Goal: Transaction & Acquisition: Subscribe to service/newsletter

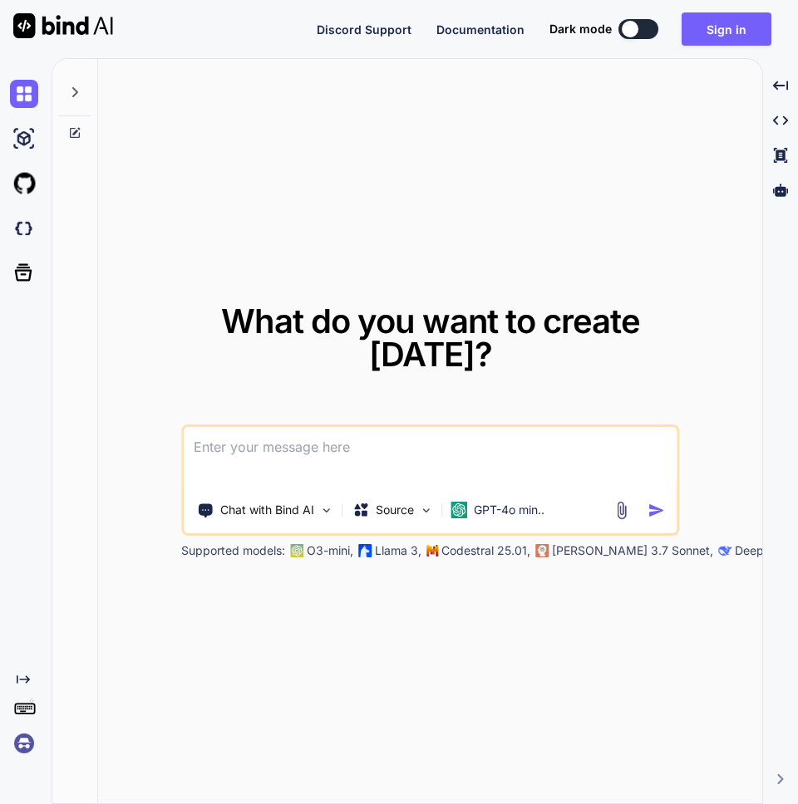
type textarea "x"
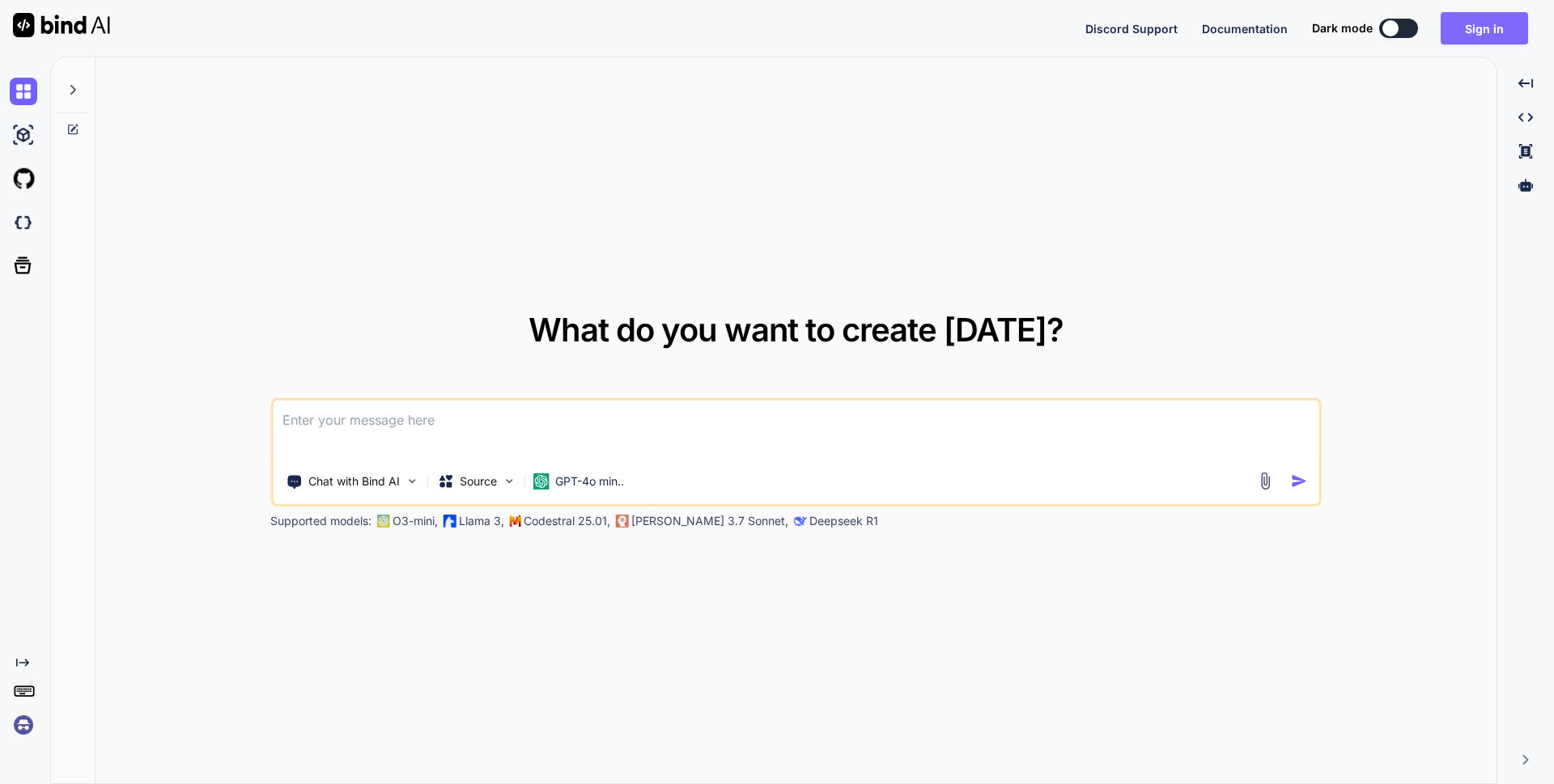
click at [777, 34] on button "Sign in" at bounding box center [1485, 27] width 88 height 32
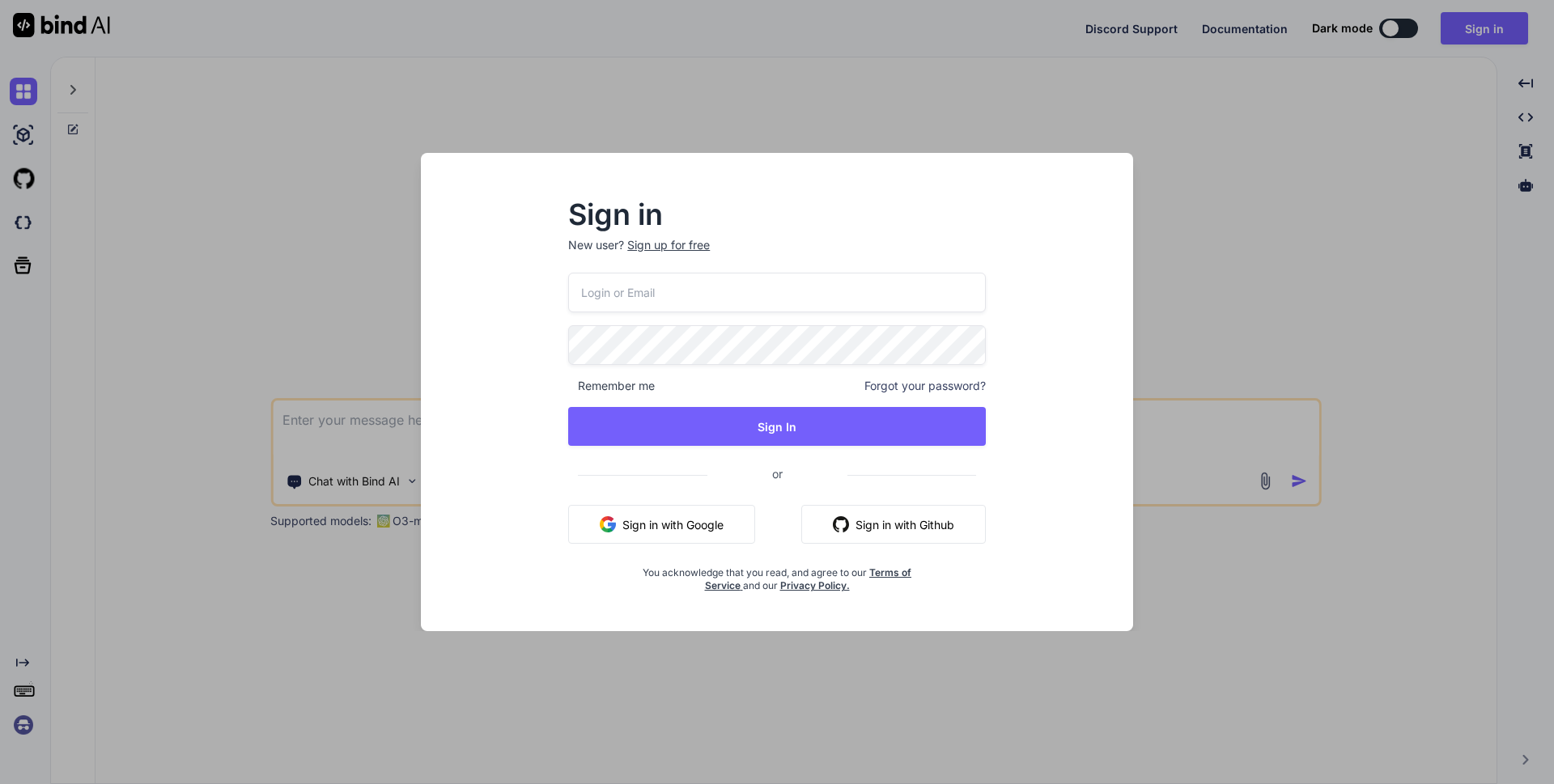
click at [693, 247] on div "Sign up for free" at bounding box center [668, 244] width 83 height 17
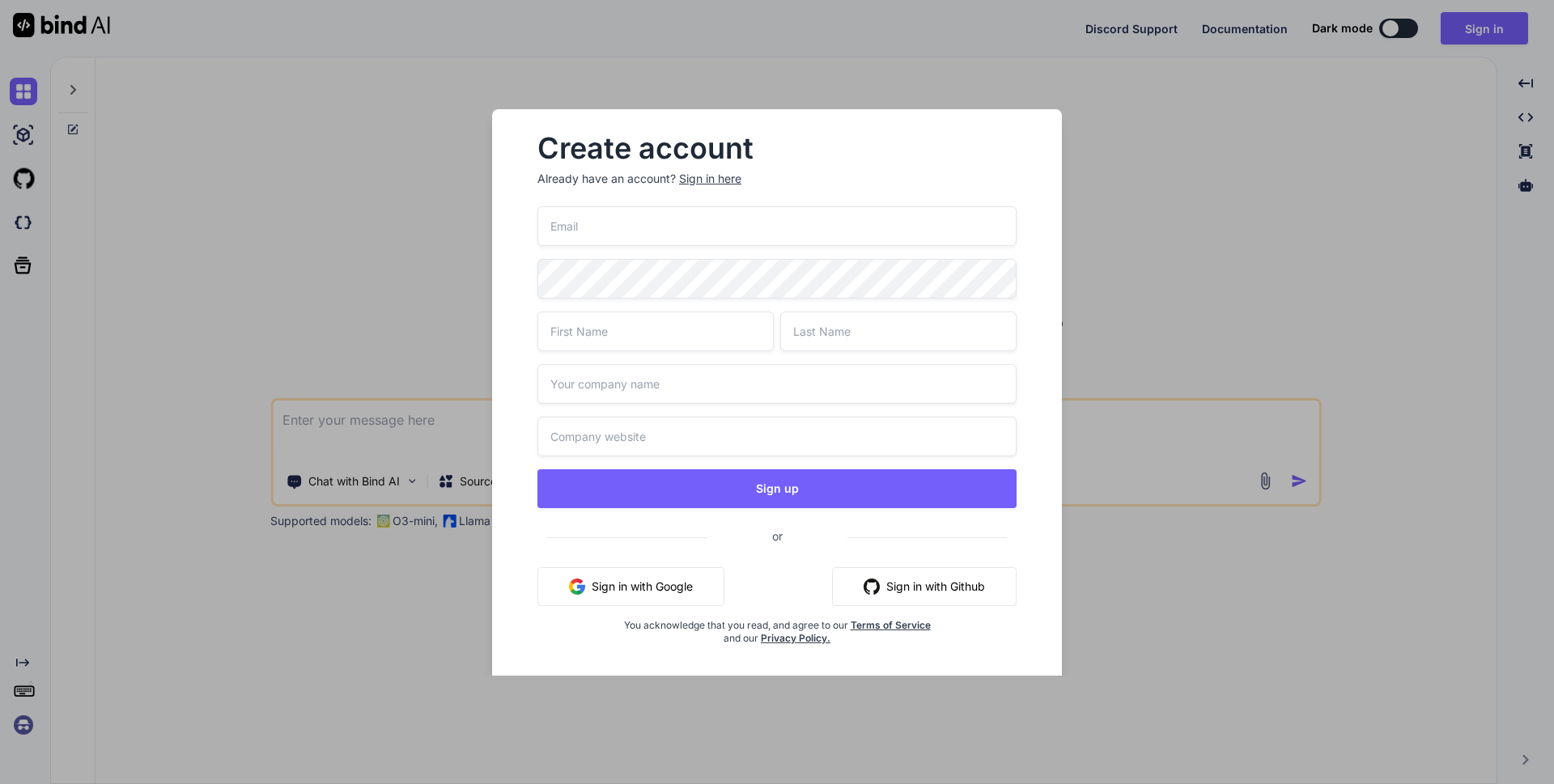
click at [608, 245] on input "email" at bounding box center [777, 226] width 479 height 40
paste input "[EMAIL_ADDRESS][DOMAIN_NAME]"
type input "[EMAIL_ADDRESS][DOMAIN_NAME]"
click at [597, 327] on input "text" at bounding box center [656, 331] width 237 height 40
paste input "[EMAIL_ADDRESS][DOMAIN_NAME]"
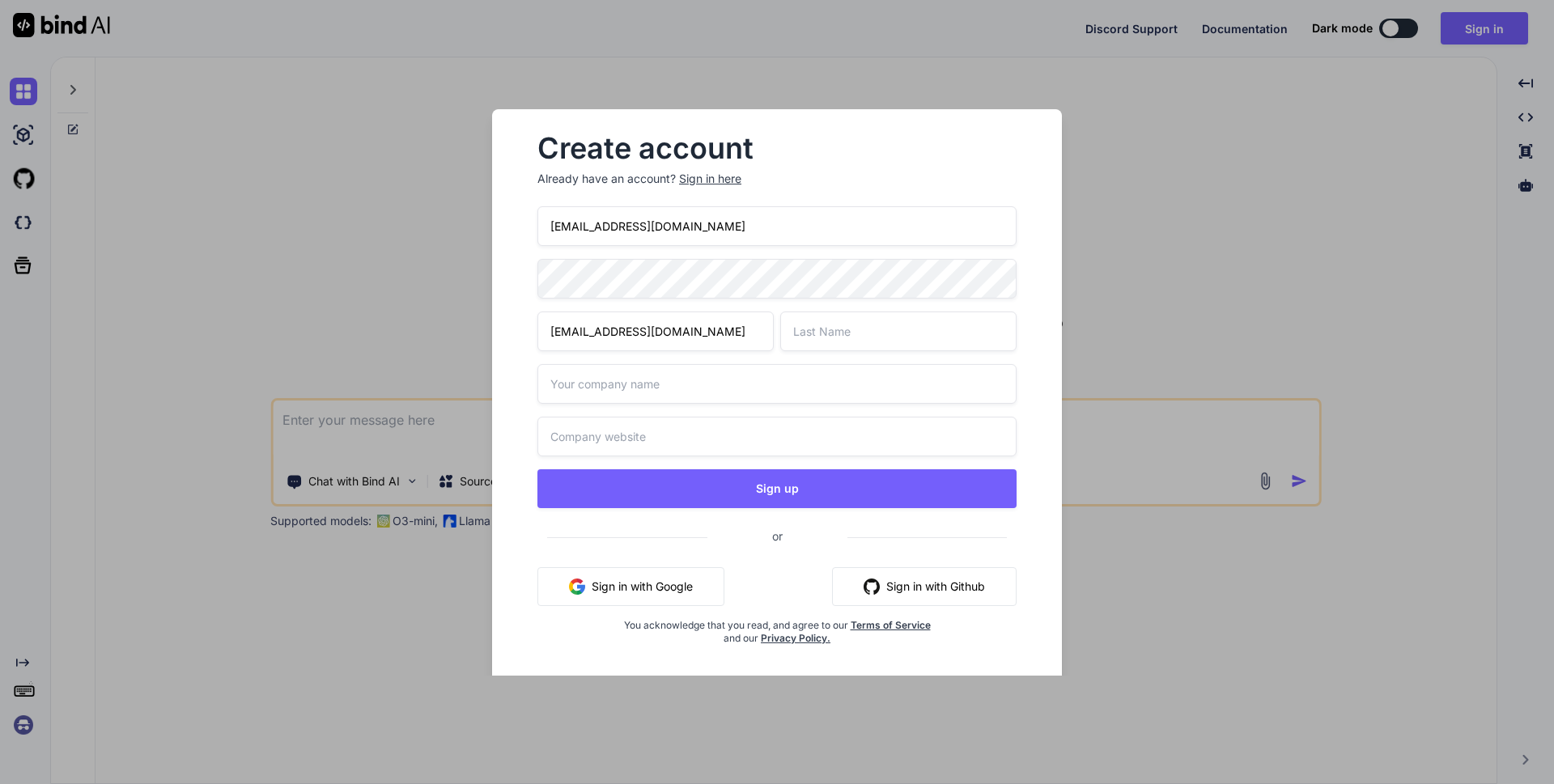
type input "[EMAIL_ADDRESS][DOMAIN_NAME]"
click at [777, 342] on input "text" at bounding box center [898, 331] width 237 height 40
paste input "[EMAIL_ADDRESS][DOMAIN_NAME]"
type input "[EMAIL_ADDRESS][DOMAIN_NAME]"
click at [628, 395] on input "text" at bounding box center [777, 384] width 479 height 40
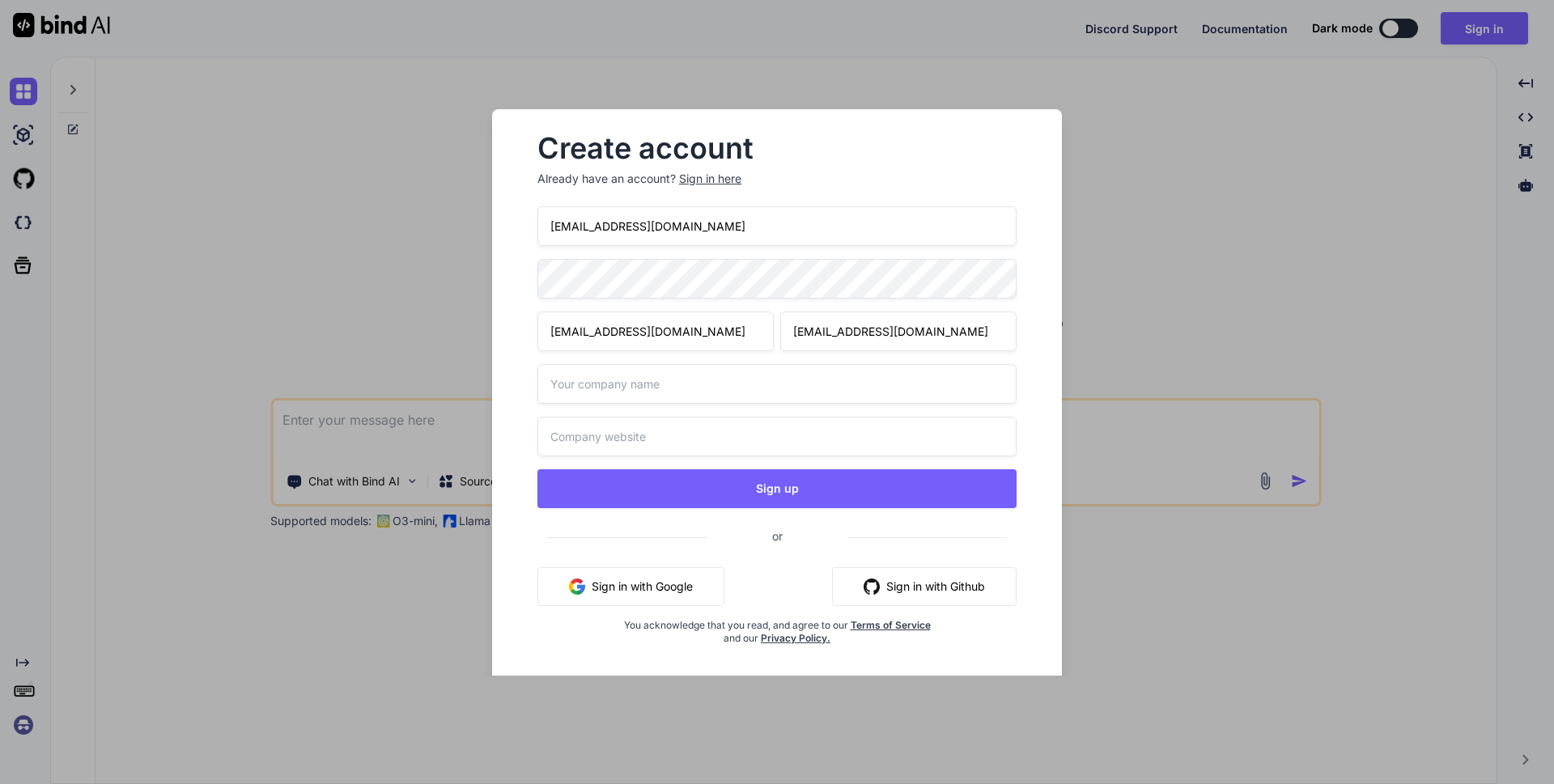
paste input "[EMAIL_ADDRESS][DOMAIN_NAME]"
type input "[EMAIL_ADDRESS][DOMAIN_NAME]"
drag, startPoint x: 731, startPoint y: 332, endPoint x: 780, endPoint y: 332, distance: 49.0
click at [777, 332] on div "[EMAIL_ADDRESS][DOMAIN_NAME] [EMAIL_ADDRESS][DOMAIN_NAME]" at bounding box center [777, 331] width 479 height 40
type input "robertbeta"
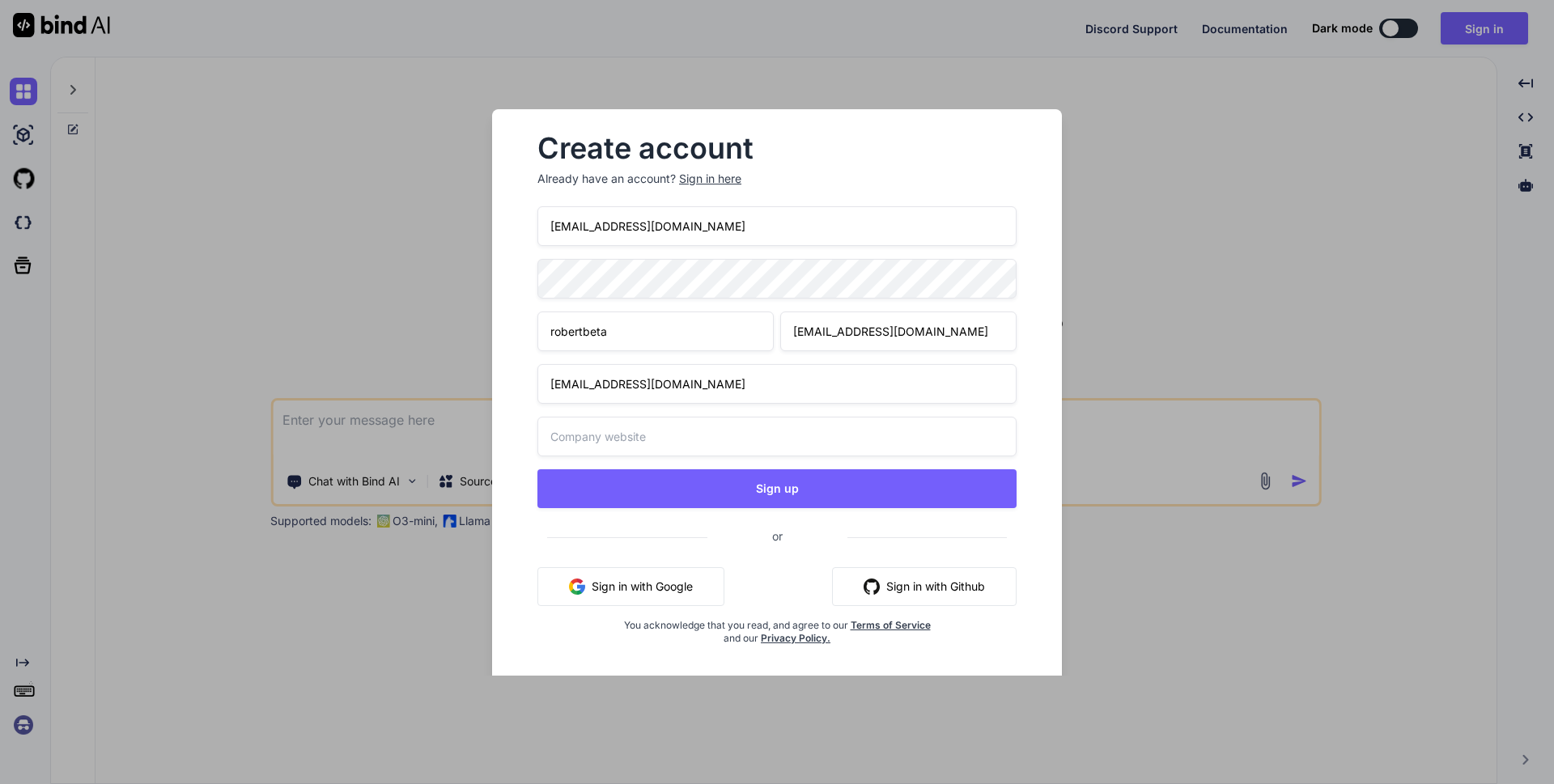
drag, startPoint x: 899, startPoint y: 338, endPoint x: 949, endPoint y: 338, distance: 50.0
click at [777, 338] on input "[EMAIL_ADDRESS][DOMAIN_NAME]" at bounding box center [898, 331] width 237 height 40
type input "robertbeta"
drag, startPoint x: 601, startPoint y: 384, endPoint x: 737, endPoint y: 385, distance: 136.0
click at [736, 385] on input "[EMAIL_ADDRESS][DOMAIN_NAME]" at bounding box center [777, 384] width 479 height 40
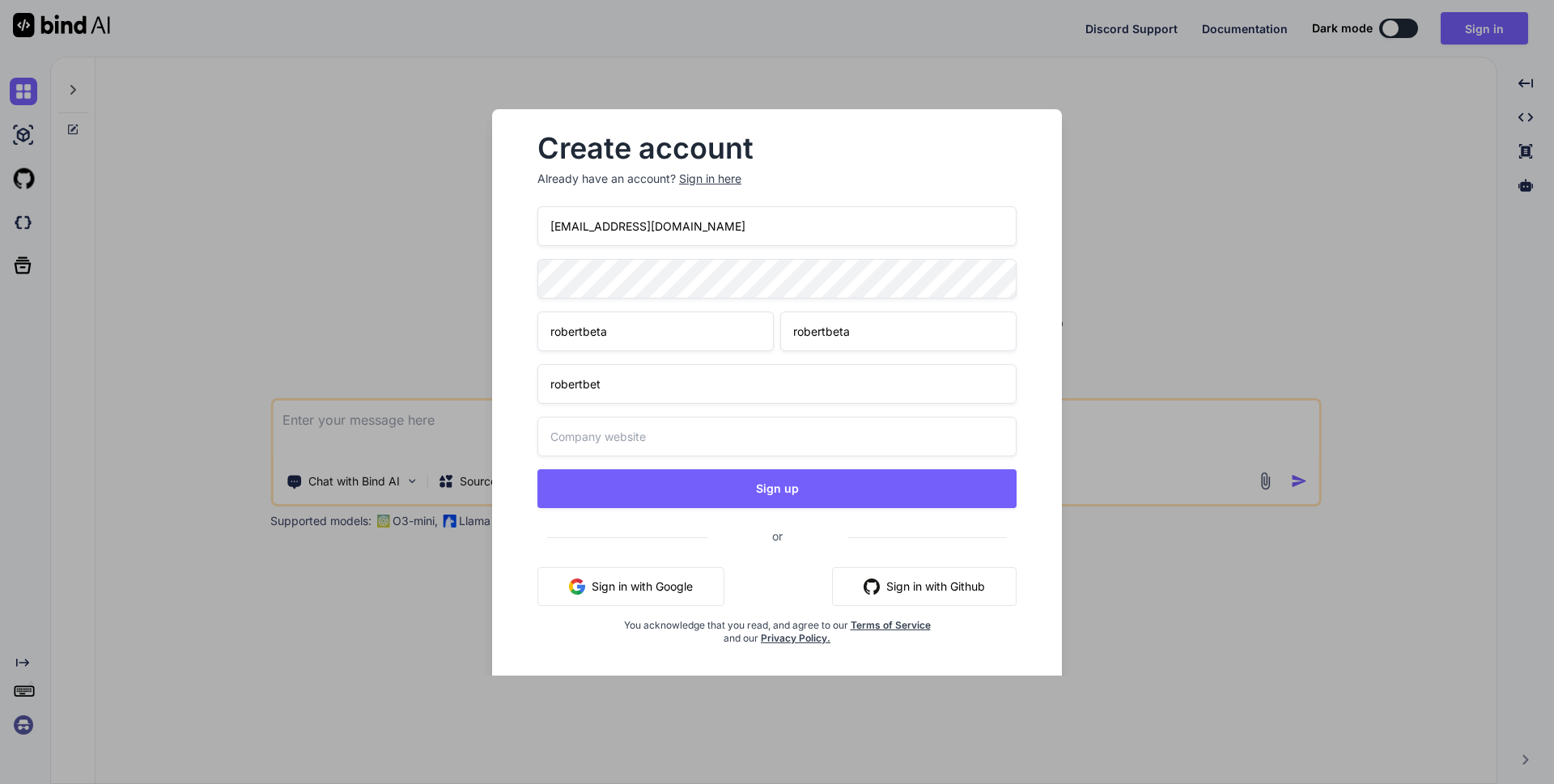
type input "robertbet"
click at [629, 432] on input "text" at bounding box center [777, 436] width 479 height 40
paste input "[EMAIL_ADDRESS][DOMAIN_NAME]"
drag, startPoint x: 637, startPoint y: 434, endPoint x: 677, endPoint y: 435, distance: 40.0
click at [677, 435] on input "[EMAIL_ADDRESS][DOMAIN_NAME]" at bounding box center [777, 436] width 479 height 40
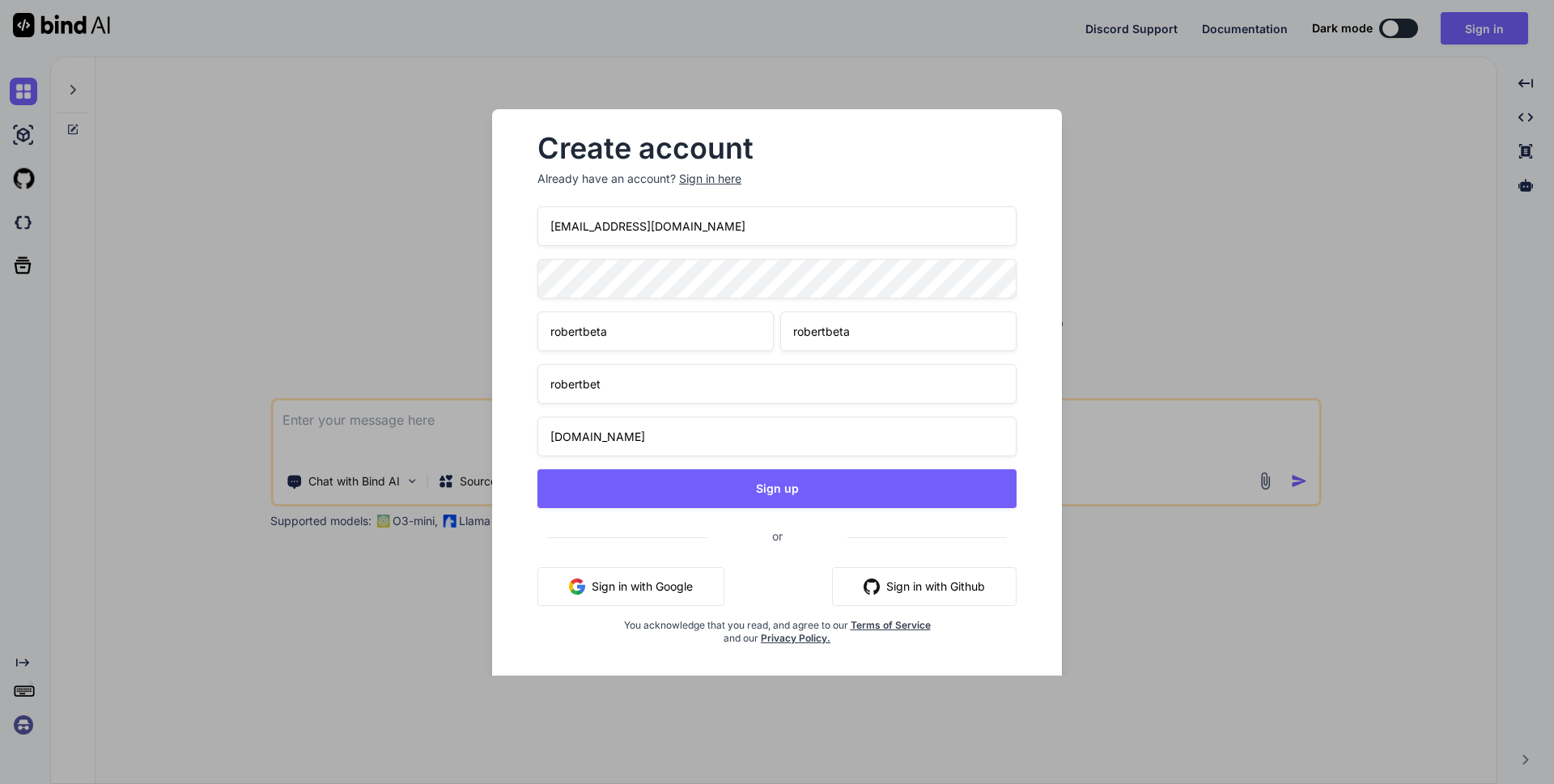
type input "[DOMAIN_NAME]"
click at [584, 224] on input "[EMAIL_ADDRESS][DOMAIN_NAME]" at bounding box center [777, 226] width 479 height 40
type input "[PERSON_NAME][EMAIL_ADDRESS][DOMAIN_NAME]"
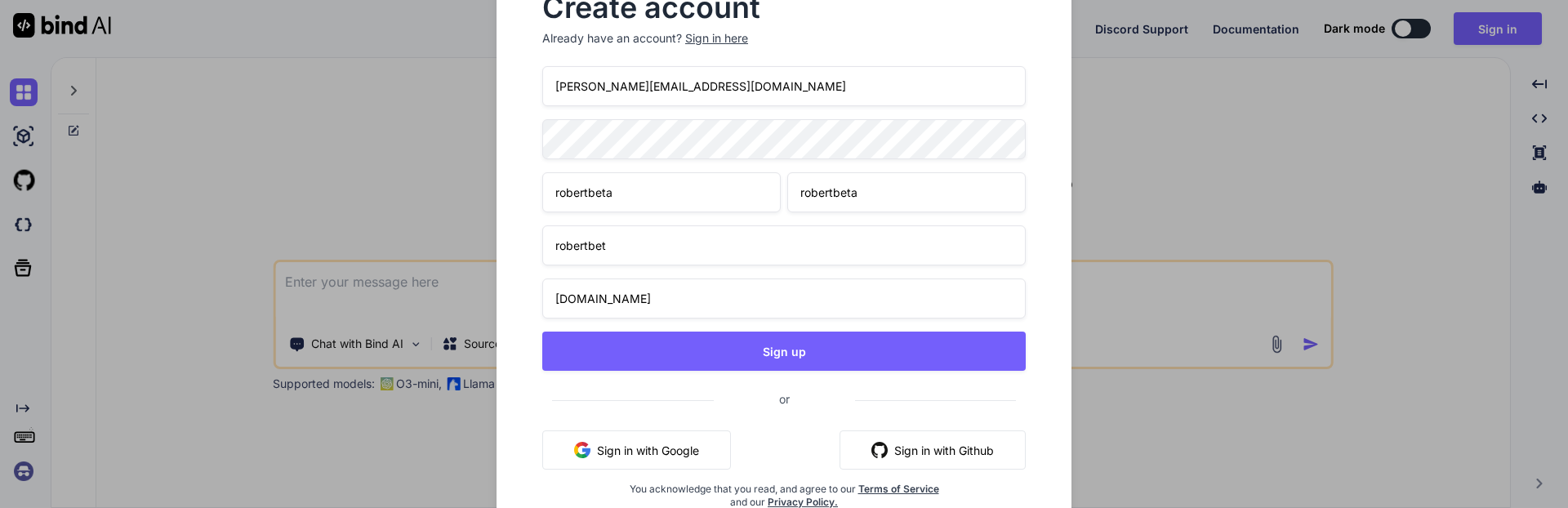
type textarea "x"
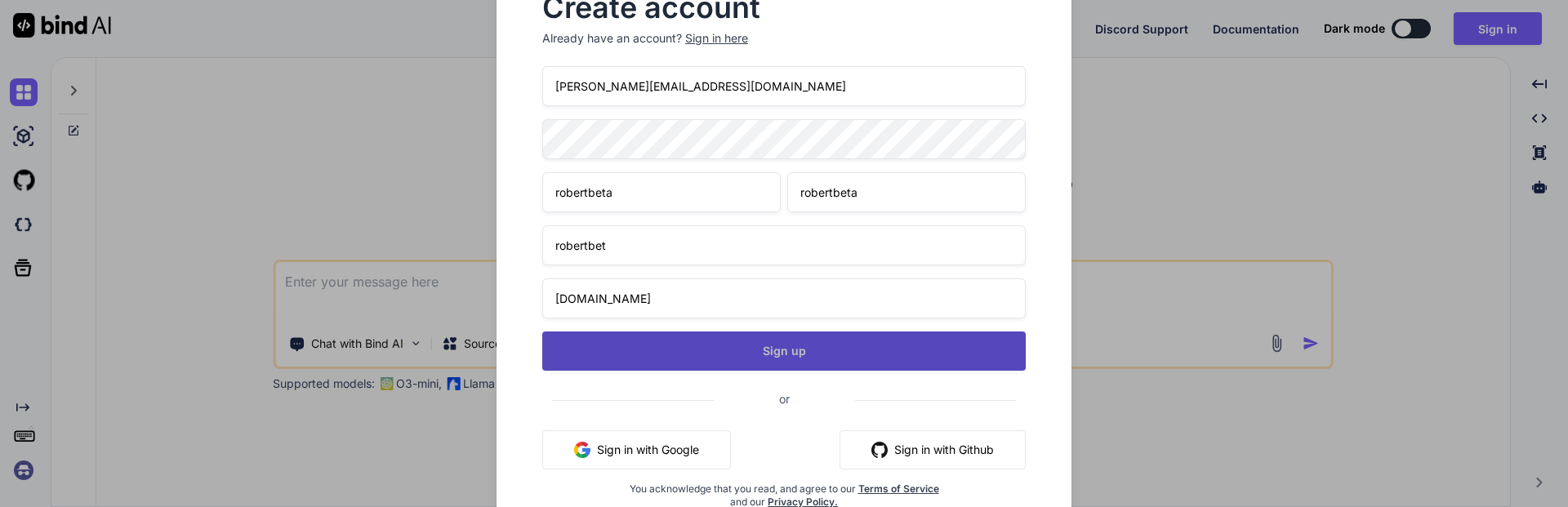
click at [784, 351] on button "Sign up" at bounding box center [784, 351] width 484 height 39
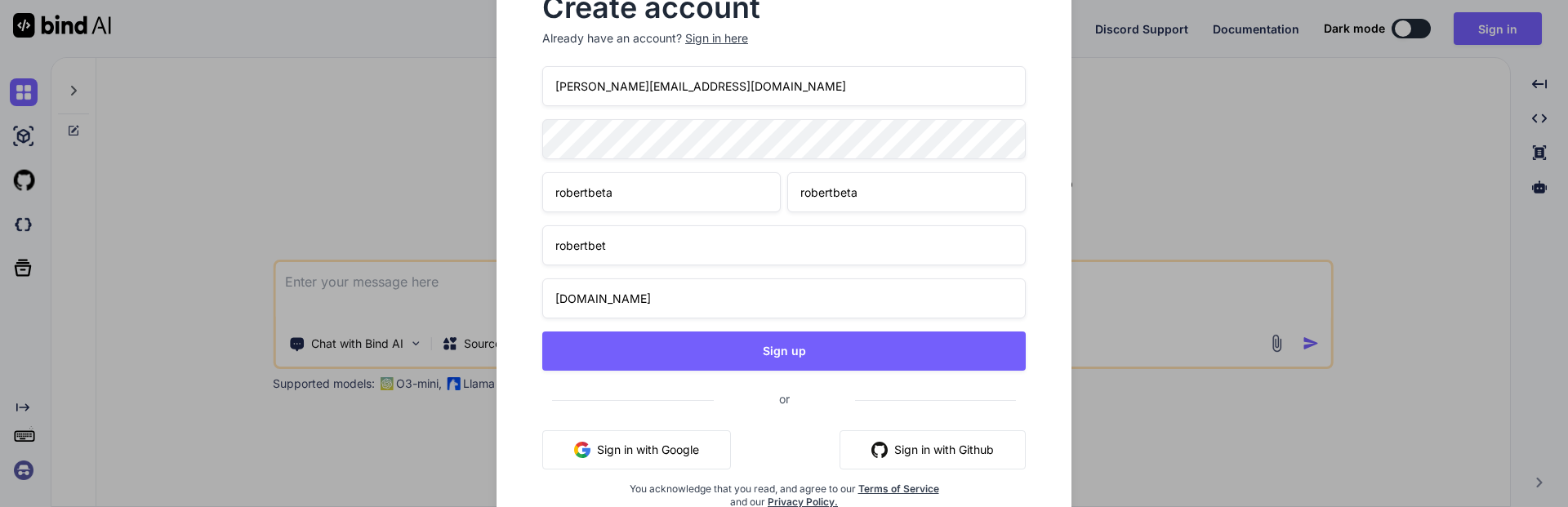
drag, startPoint x: 591, startPoint y: 84, endPoint x: 602, endPoint y: 88, distance: 11.7
click at [591, 84] on input "[PERSON_NAME][EMAIL_ADDRESS][DOMAIN_NAME]" at bounding box center [784, 85] width 484 height 40
click at [639, 82] on input "[EMAIL_ADDRESS][DOMAIN_NAME]" at bounding box center [784, 85] width 484 height 40
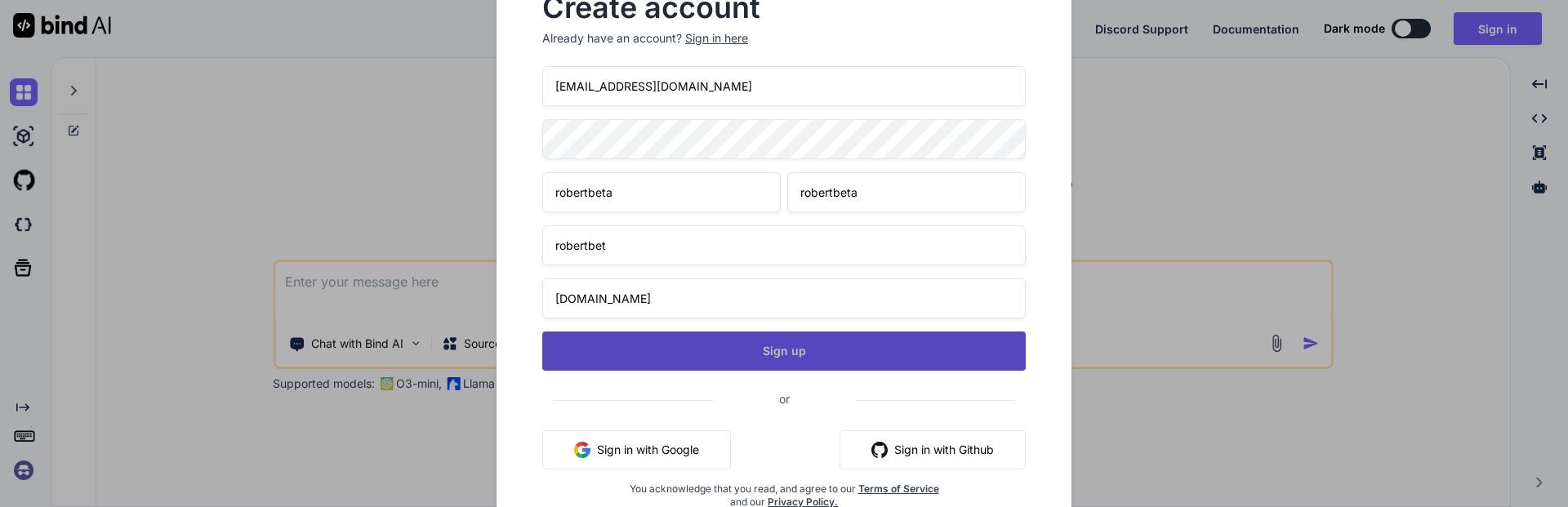
type input "[EMAIL_ADDRESS][DOMAIN_NAME]"
click at [768, 351] on button "Sign up" at bounding box center [784, 351] width 484 height 39
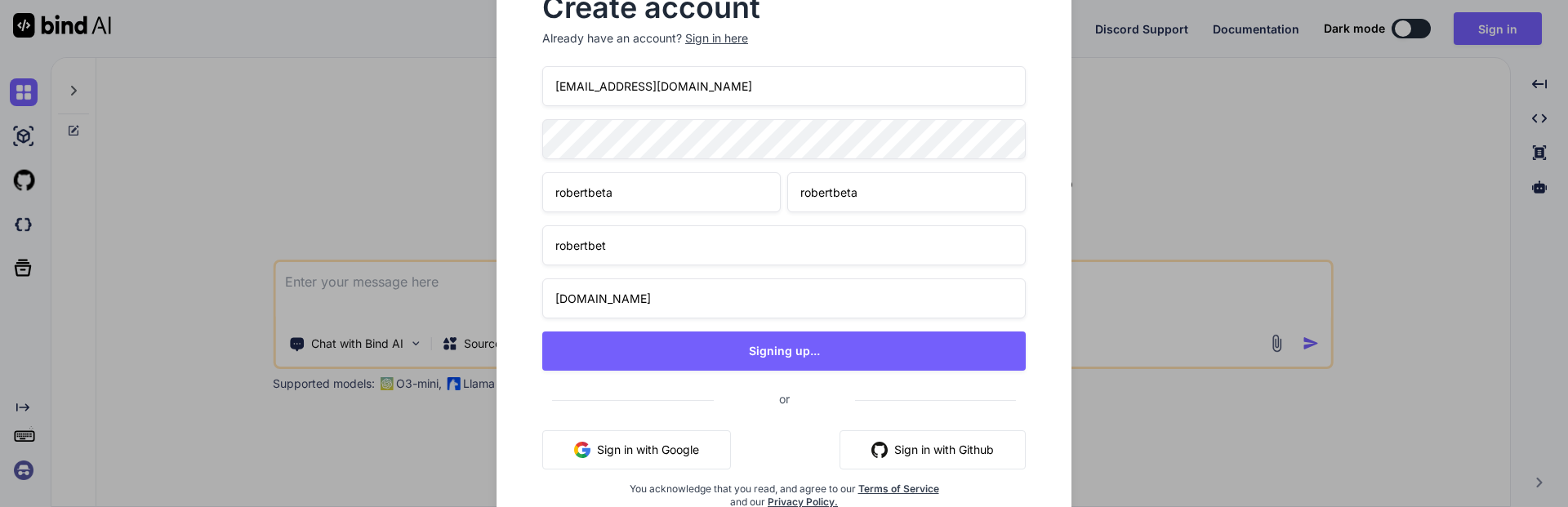
type textarea "x"
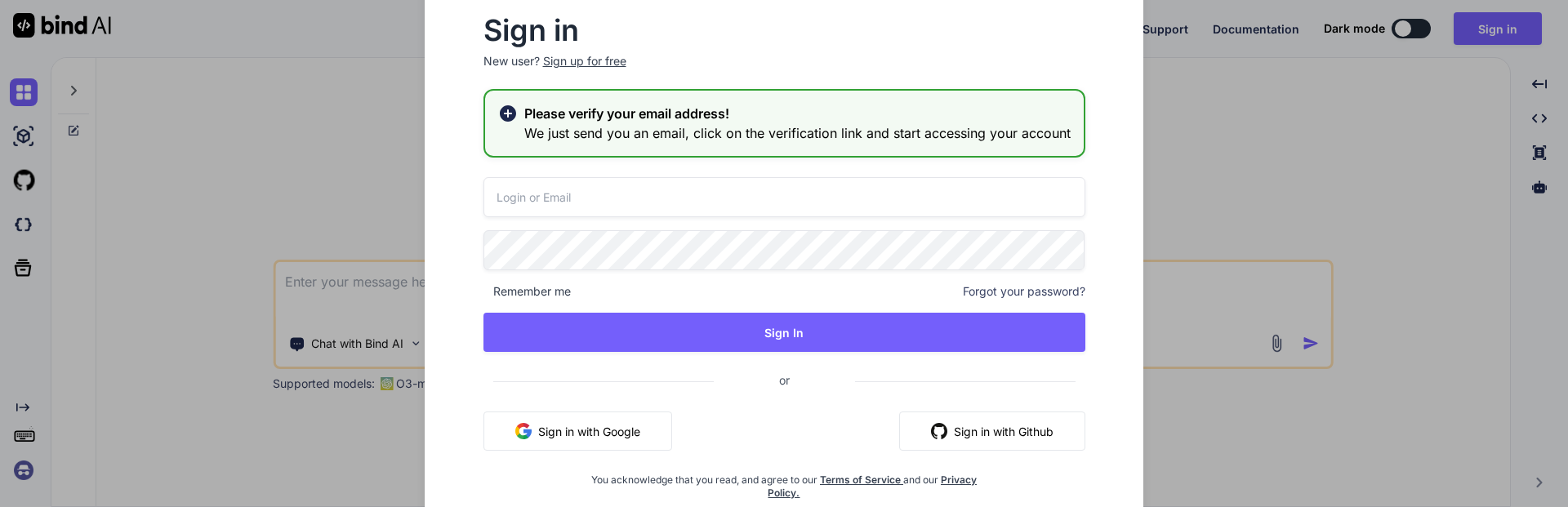
click at [577, 195] on input "email" at bounding box center [784, 197] width 602 height 40
paste input "[EMAIL_ADDRESS][DOMAIN_NAME]"
click at [580, 197] on input "[EMAIL_ADDRESS][DOMAIN_NAME]" at bounding box center [784, 197] width 602 height 40
type input "[EMAIL_ADDRESS][DOMAIN_NAME]"
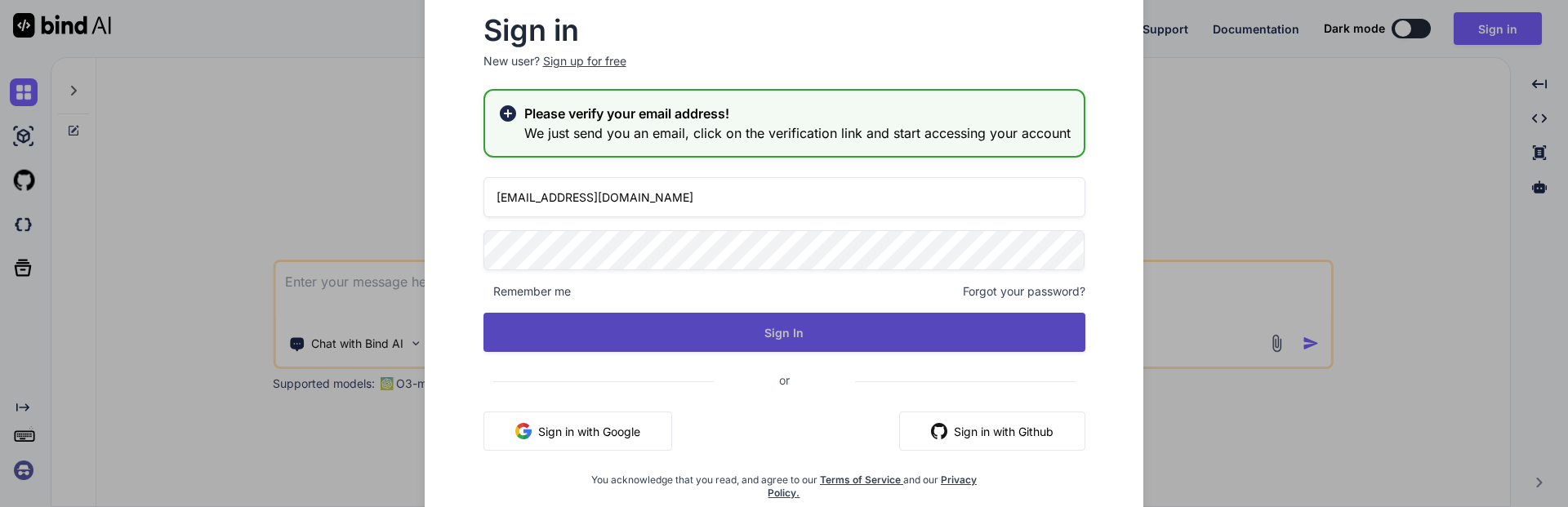
click at [686, 335] on button "Sign In" at bounding box center [784, 332] width 602 height 39
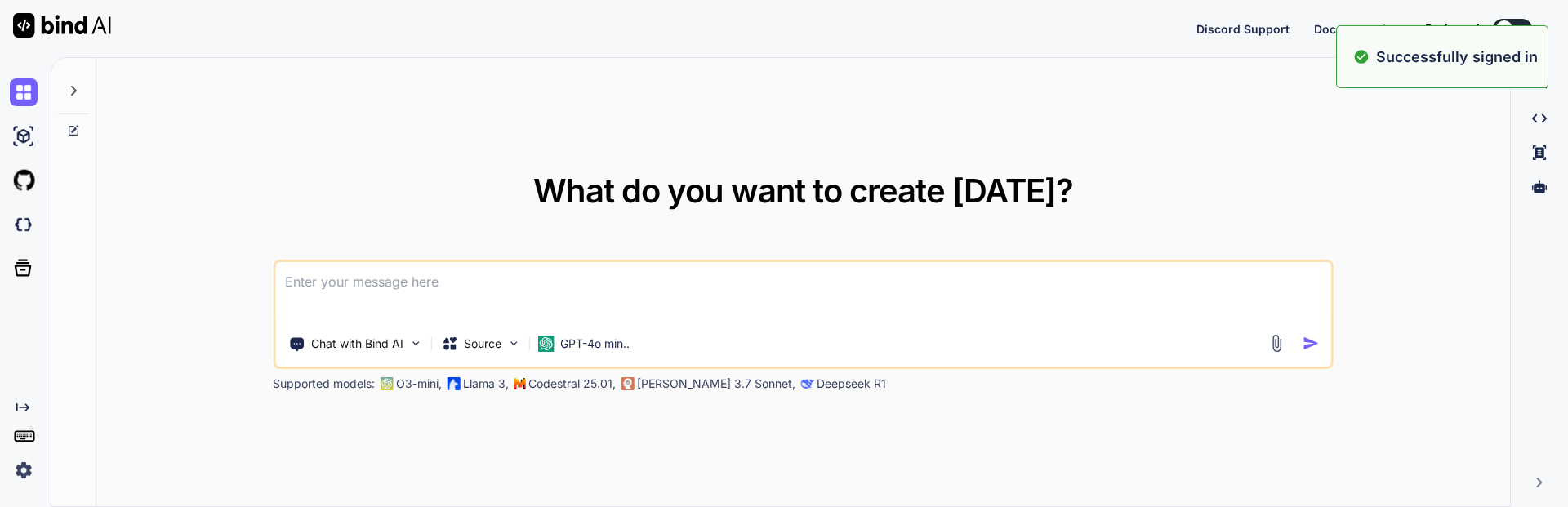
type textarea "x"
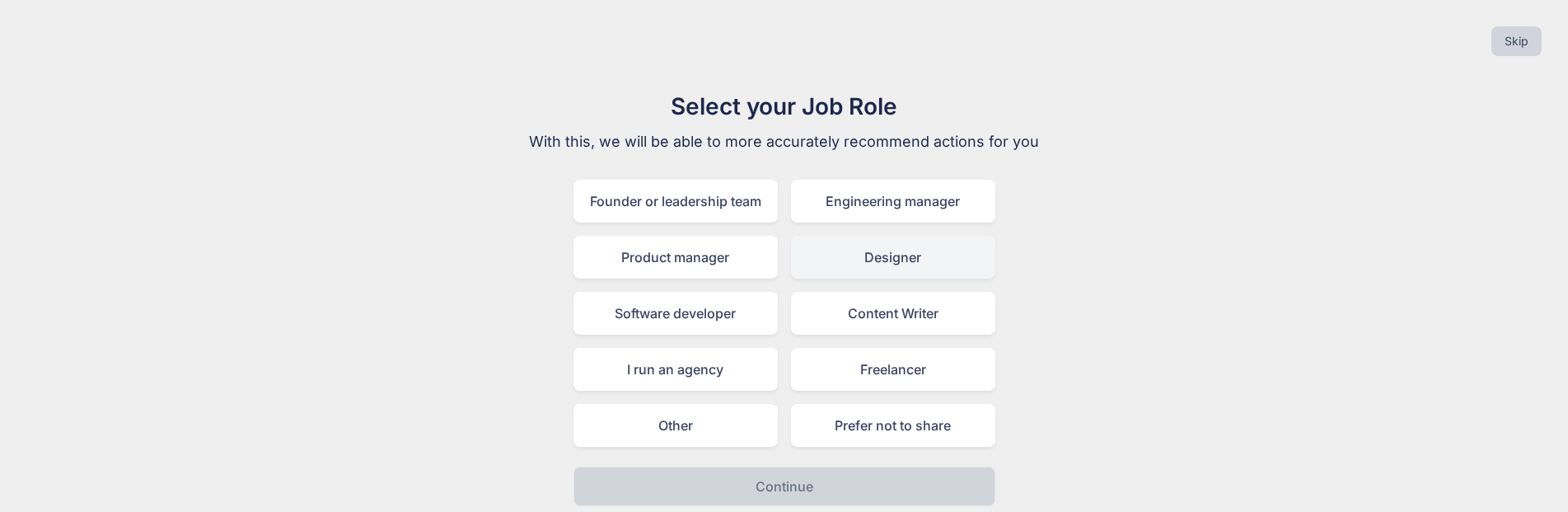
click at [790, 262] on div "Designer" at bounding box center [894, 257] width 204 height 43
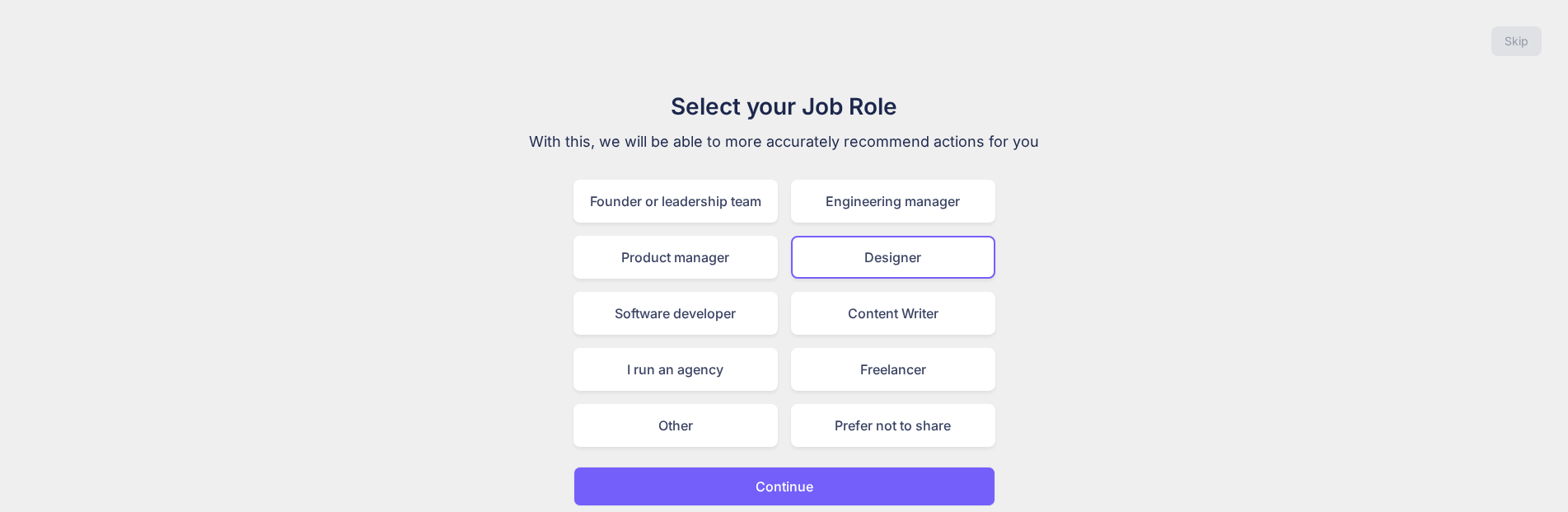
click at [790, 480] on p "Continue" at bounding box center [784, 486] width 58 height 20
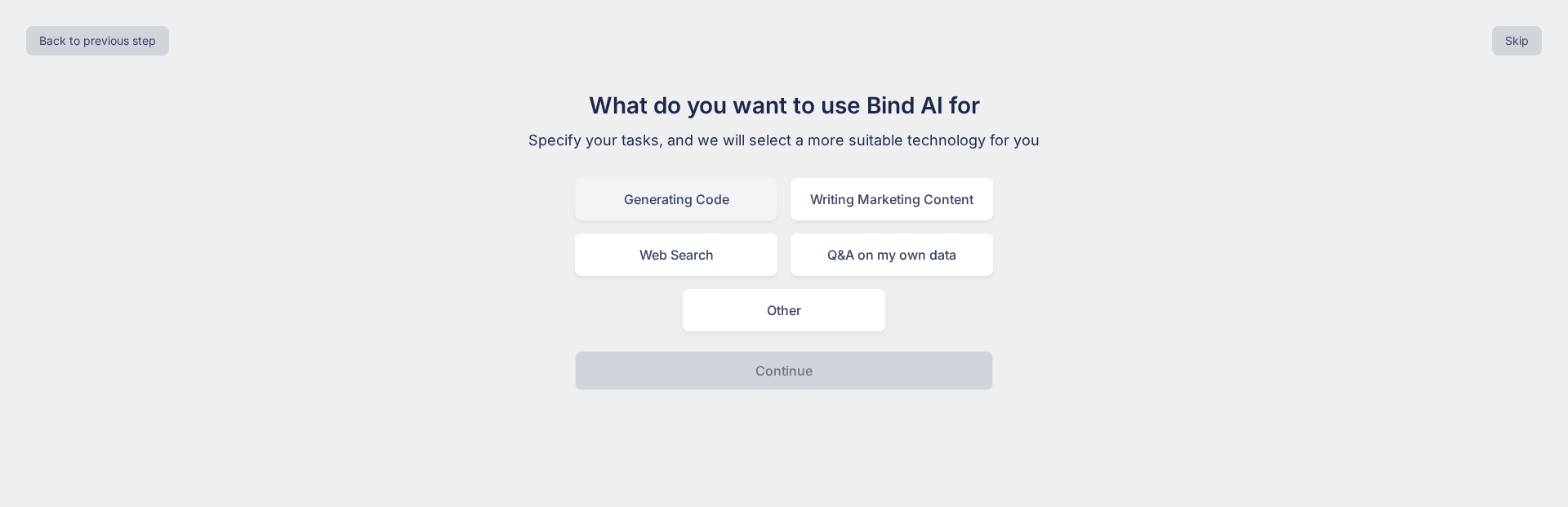
click at [706, 200] on div "Generating Code" at bounding box center [676, 198] width 203 height 42
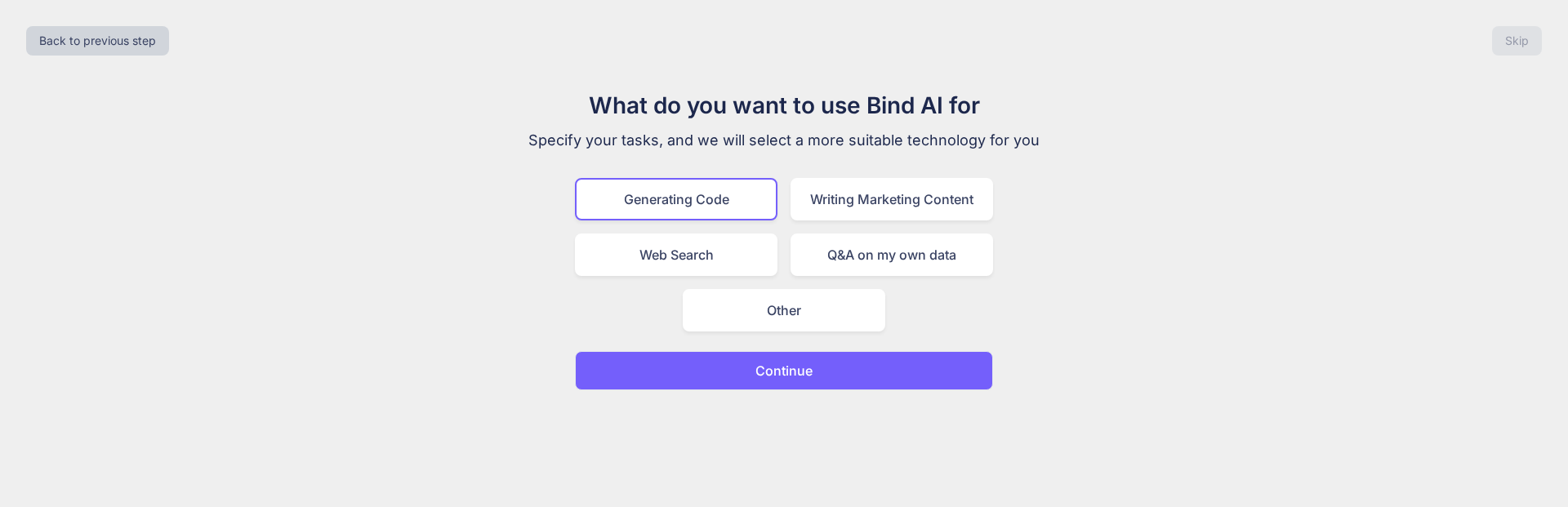
click at [784, 379] on p "Continue" at bounding box center [784, 370] width 57 height 20
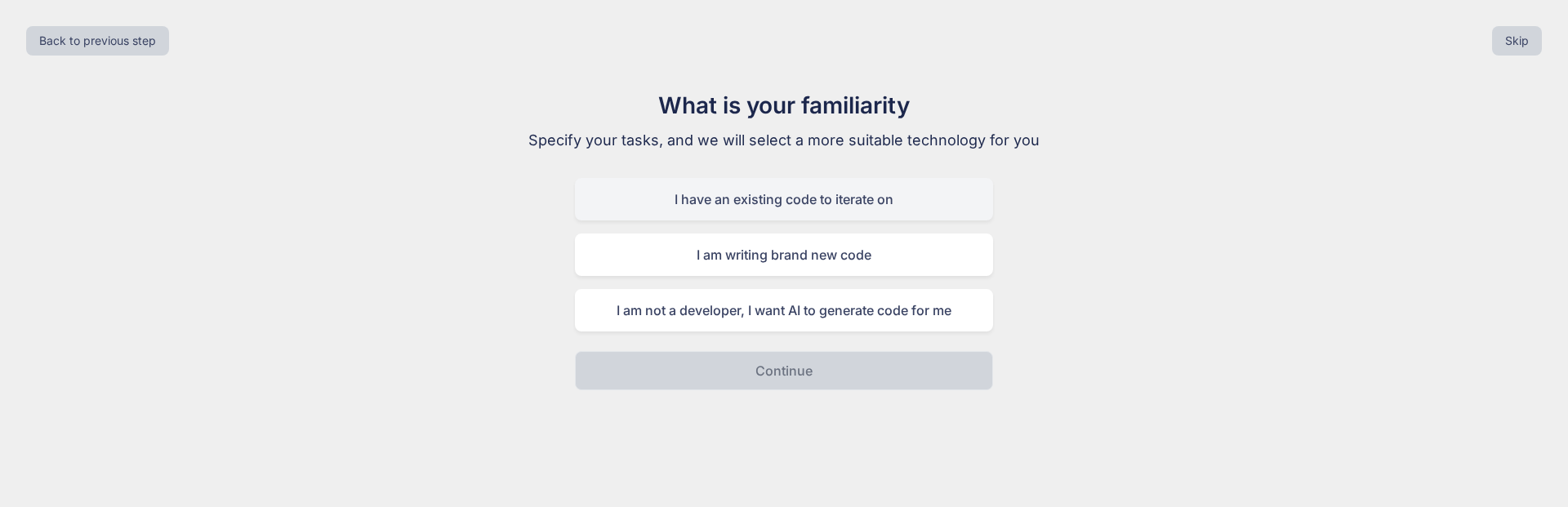
click at [765, 206] on div "I have an existing code to iterate on" at bounding box center [784, 198] width 418 height 42
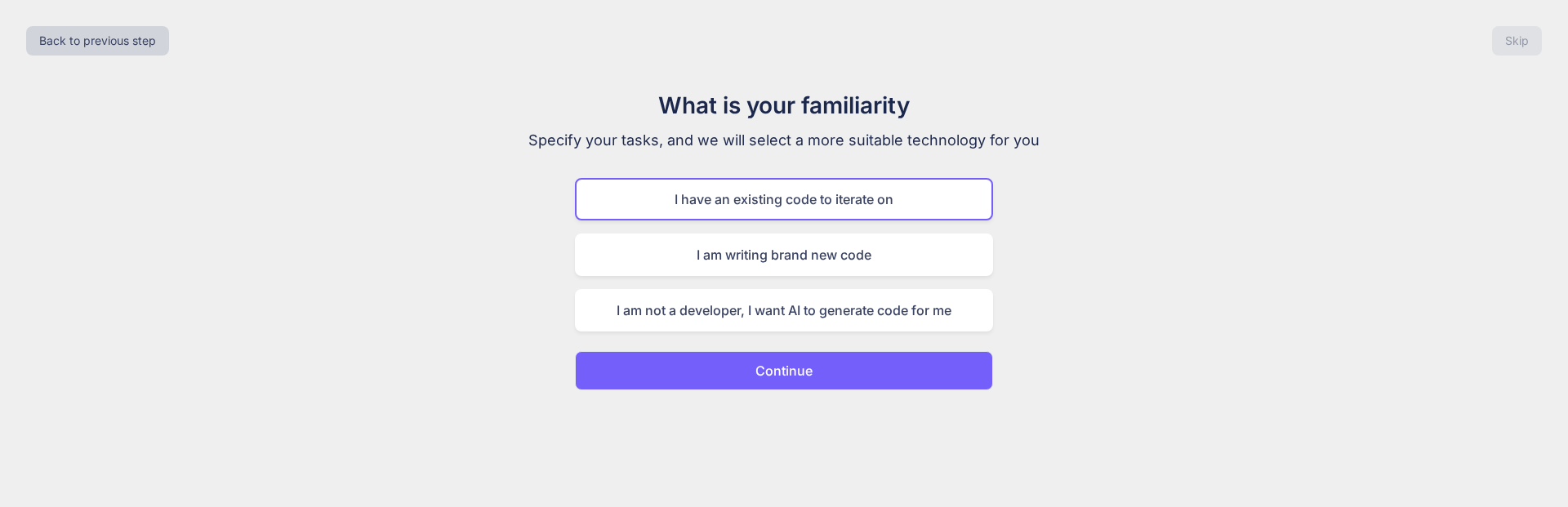
click at [779, 369] on p "Continue" at bounding box center [784, 370] width 57 height 20
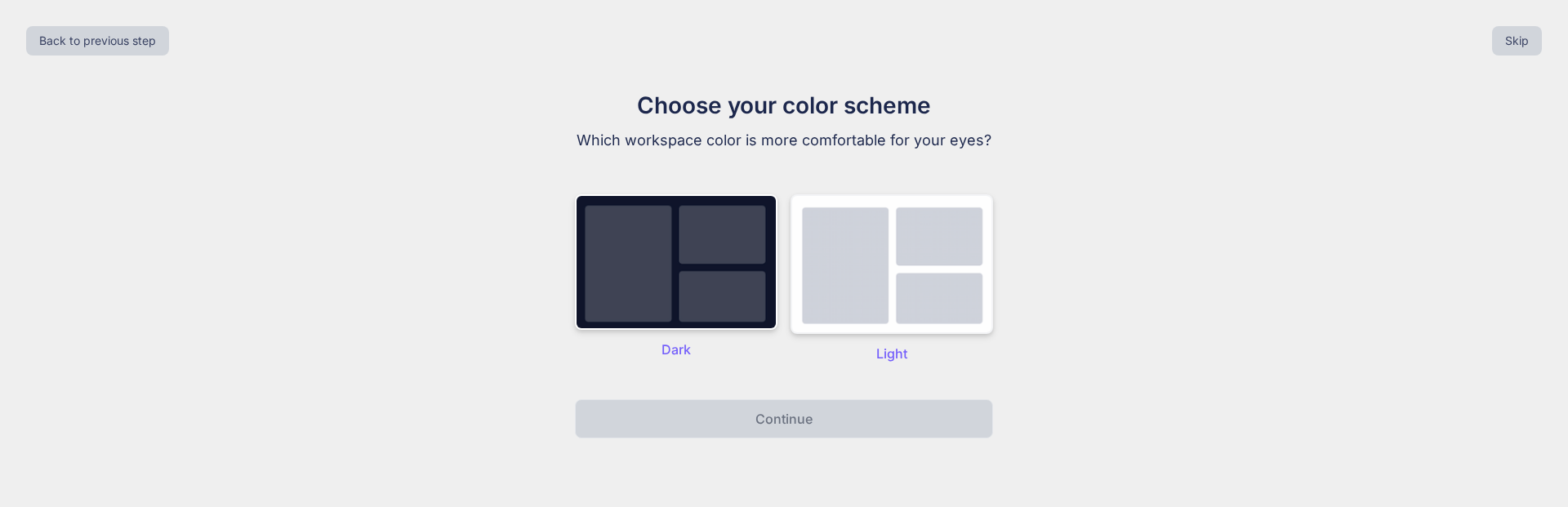
click at [784, 297] on img at bounding box center [892, 264] width 203 height 140
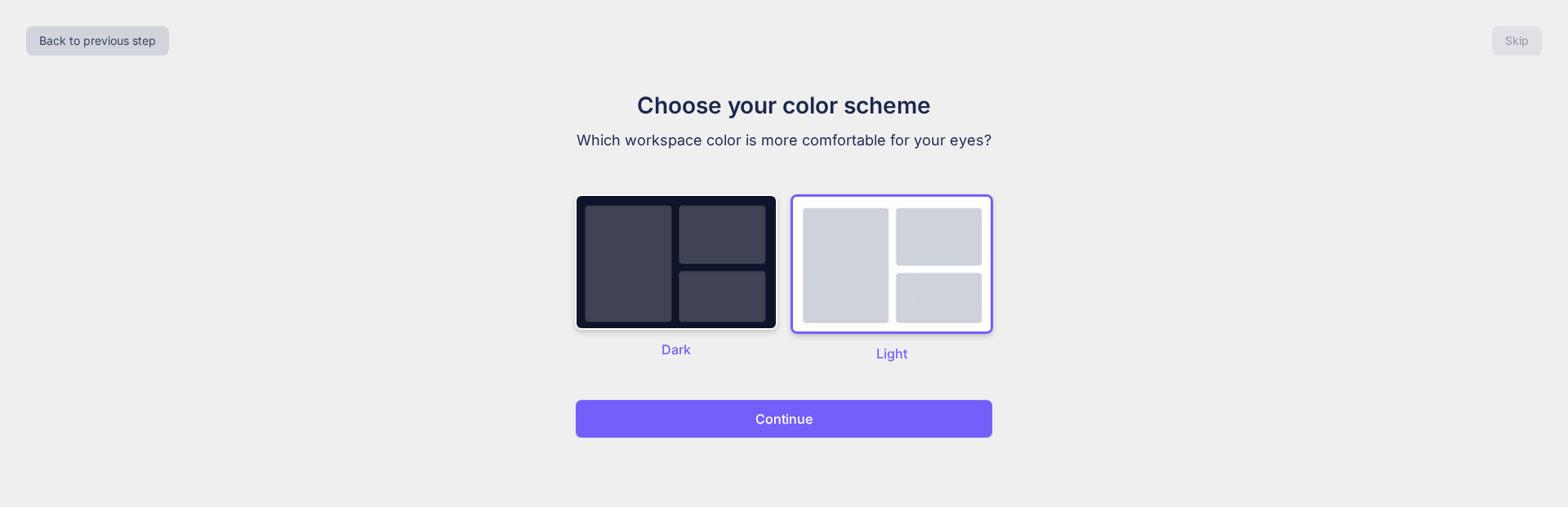
click at [784, 413] on p "Continue" at bounding box center [784, 419] width 57 height 20
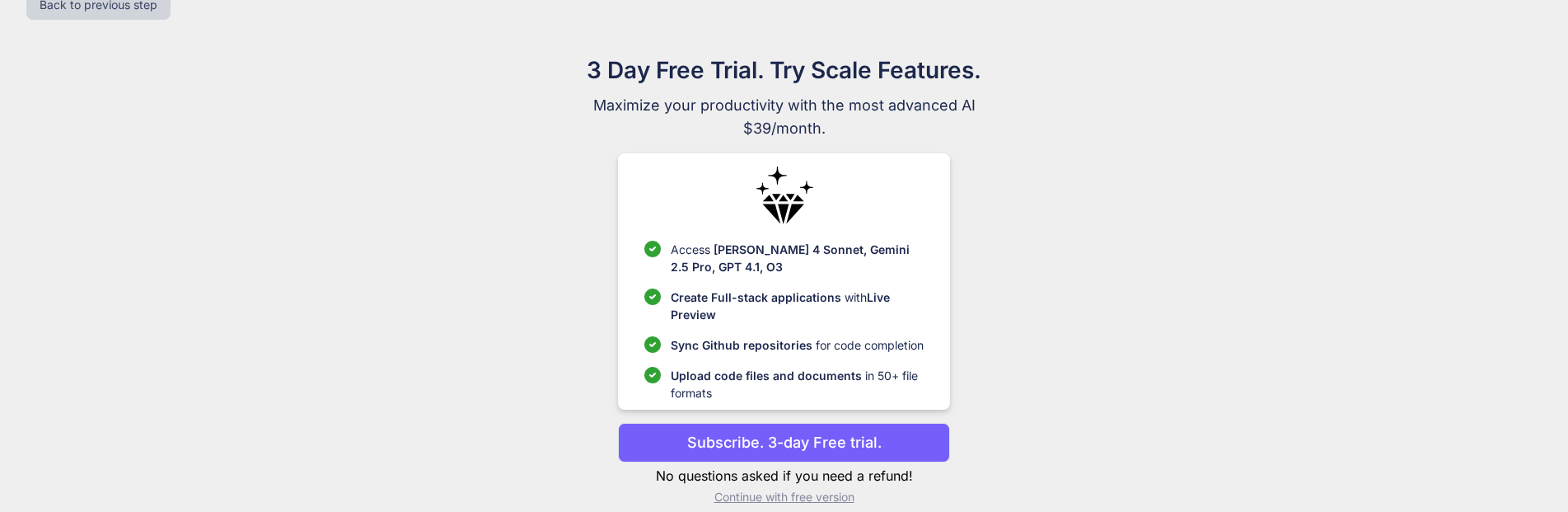
scroll to position [56, 0]
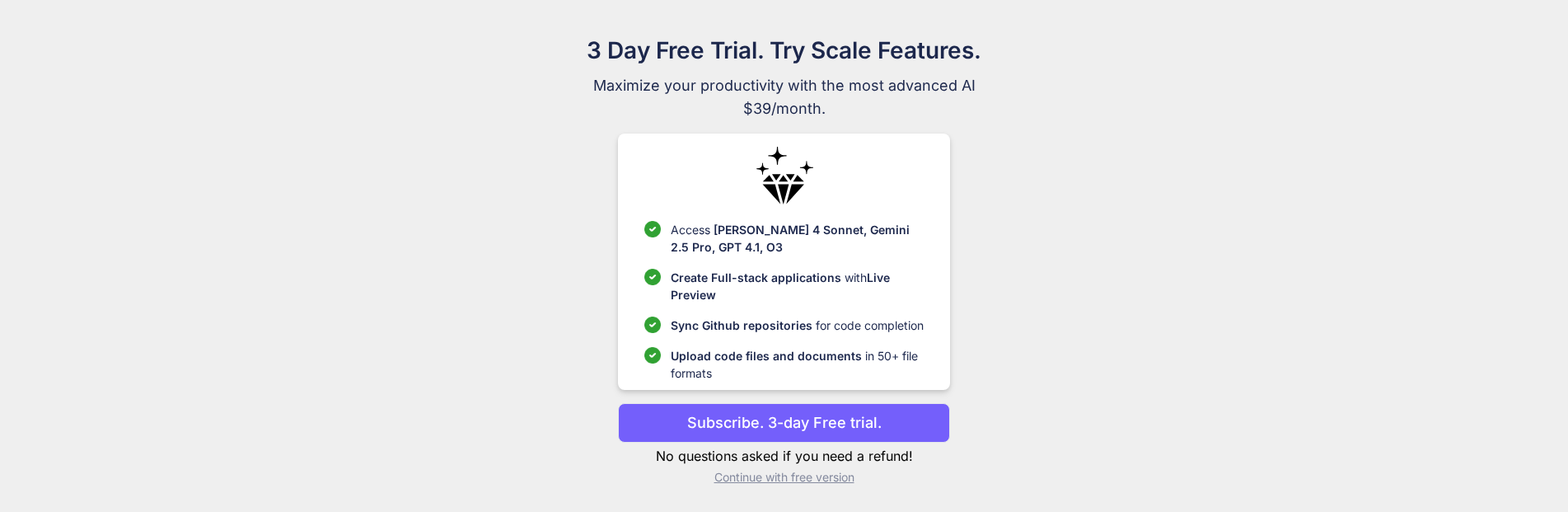
click at [790, 422] on p "Subscribe. 3-day Free trial." at bounding box center [784, 423] width 194 height 22
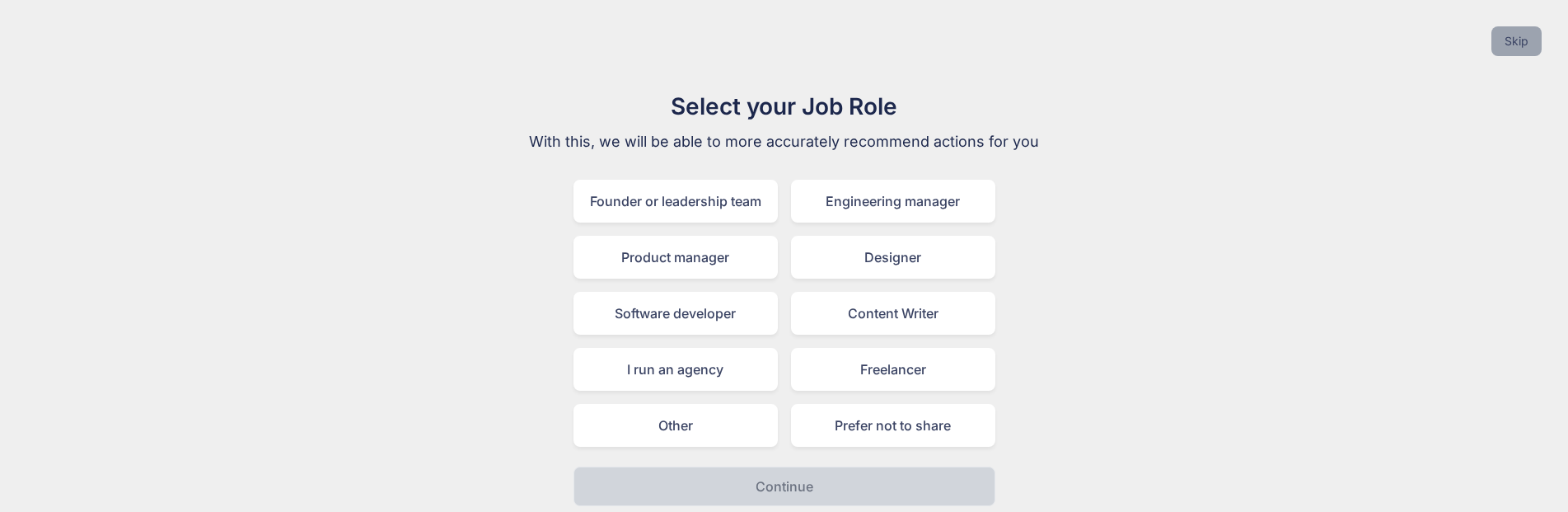
click at [1508, 47] on button "Skip" at bounding box center [1516, 42] width 51 height 30
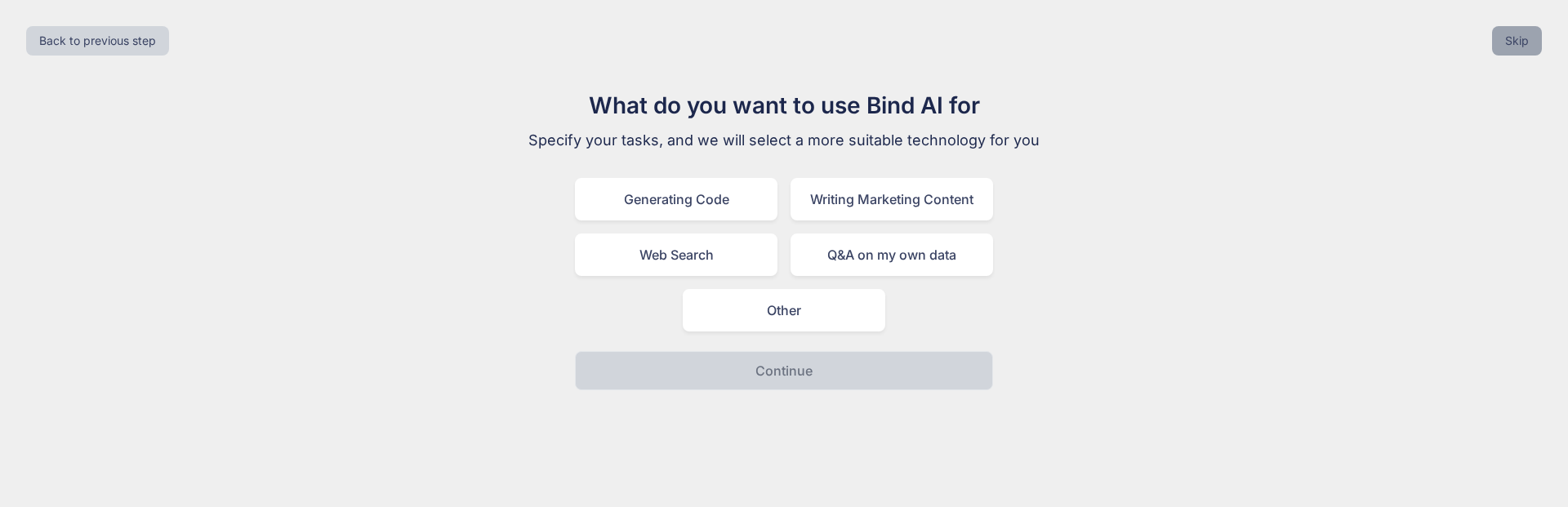
click at [1526, 48] on button "Skip" at bounding box center [1517, 41] width 50 height 29
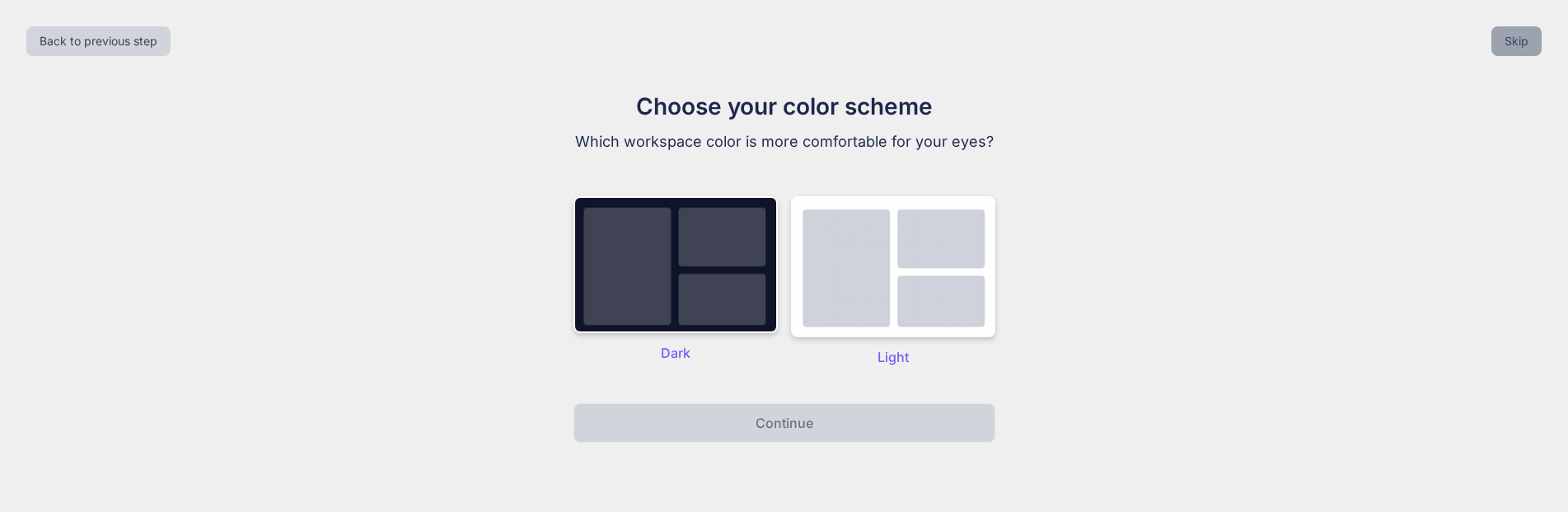
click at [1537, 45] on button "Skip" at bounding box center [1516, 42] width 51 height 30
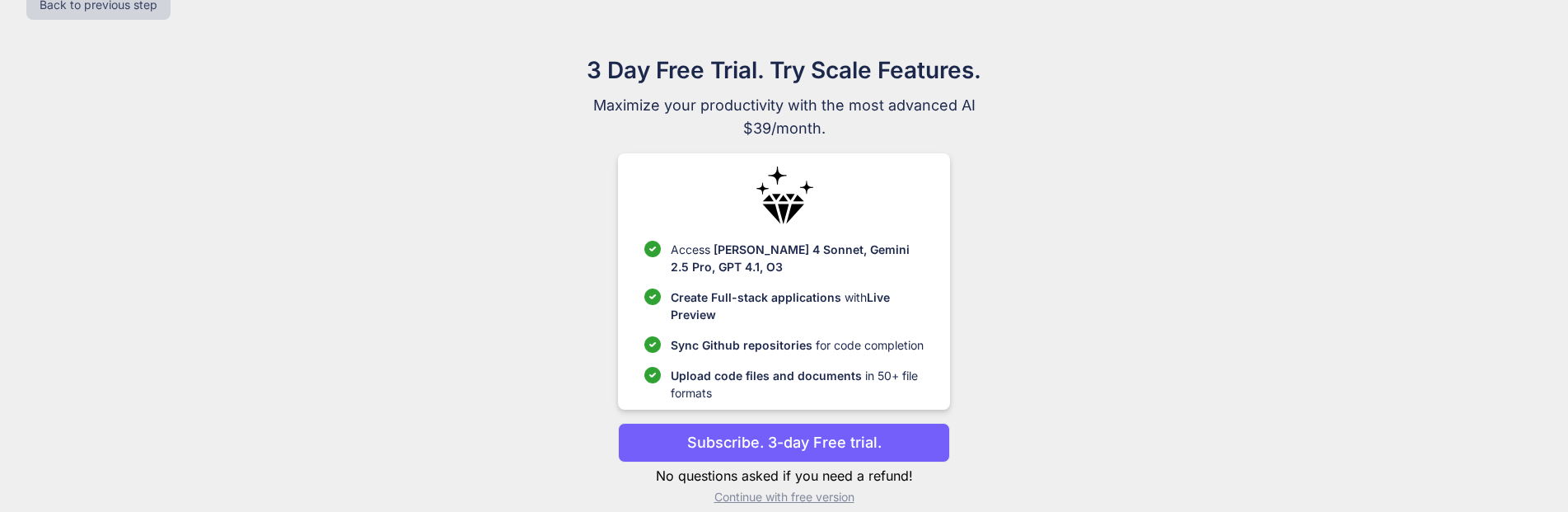
scroll to position [56, 0]
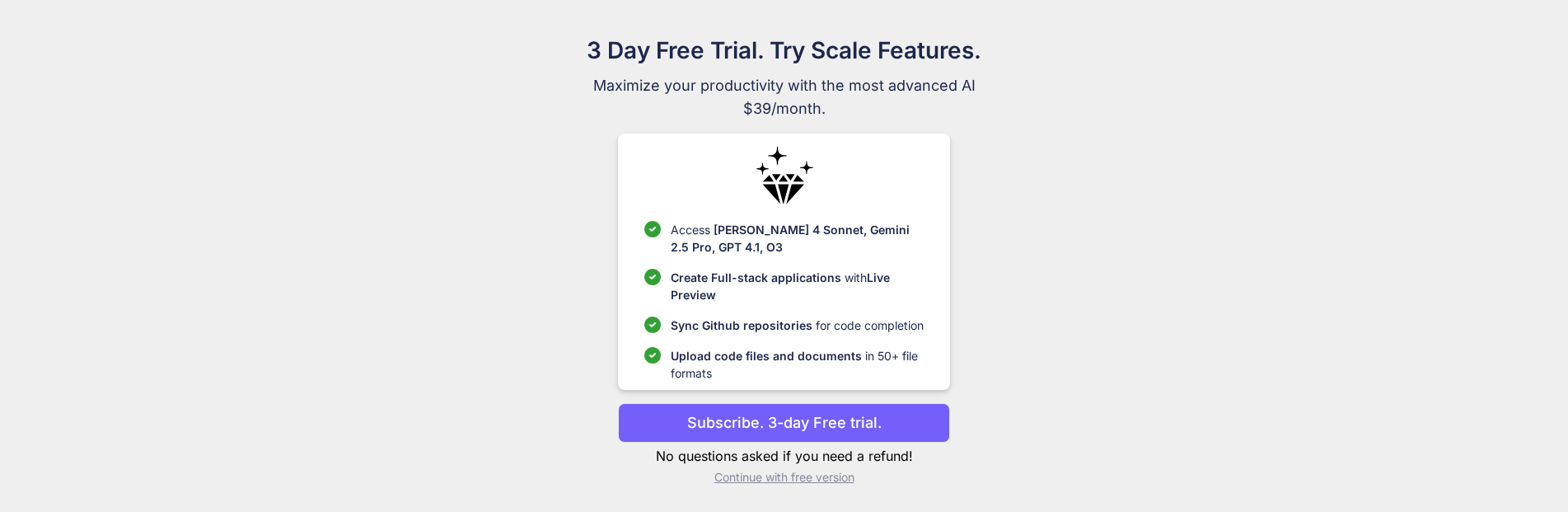
click at [788, 421] on p "Subscribe. 3-day Free trial." at bounding box center [784, 423] width 194 height 22
drag, startPoint x: 747, startPoint y: 424, endPoint x: 757, endPoint y: 425, distance: 10.0
click at [747, 424] on p "Subscribe. 3-day Free trial." at bounding box center [784, 423] width 194 height 22
